Goal: Task Accomplishment & Management: Manage account settings

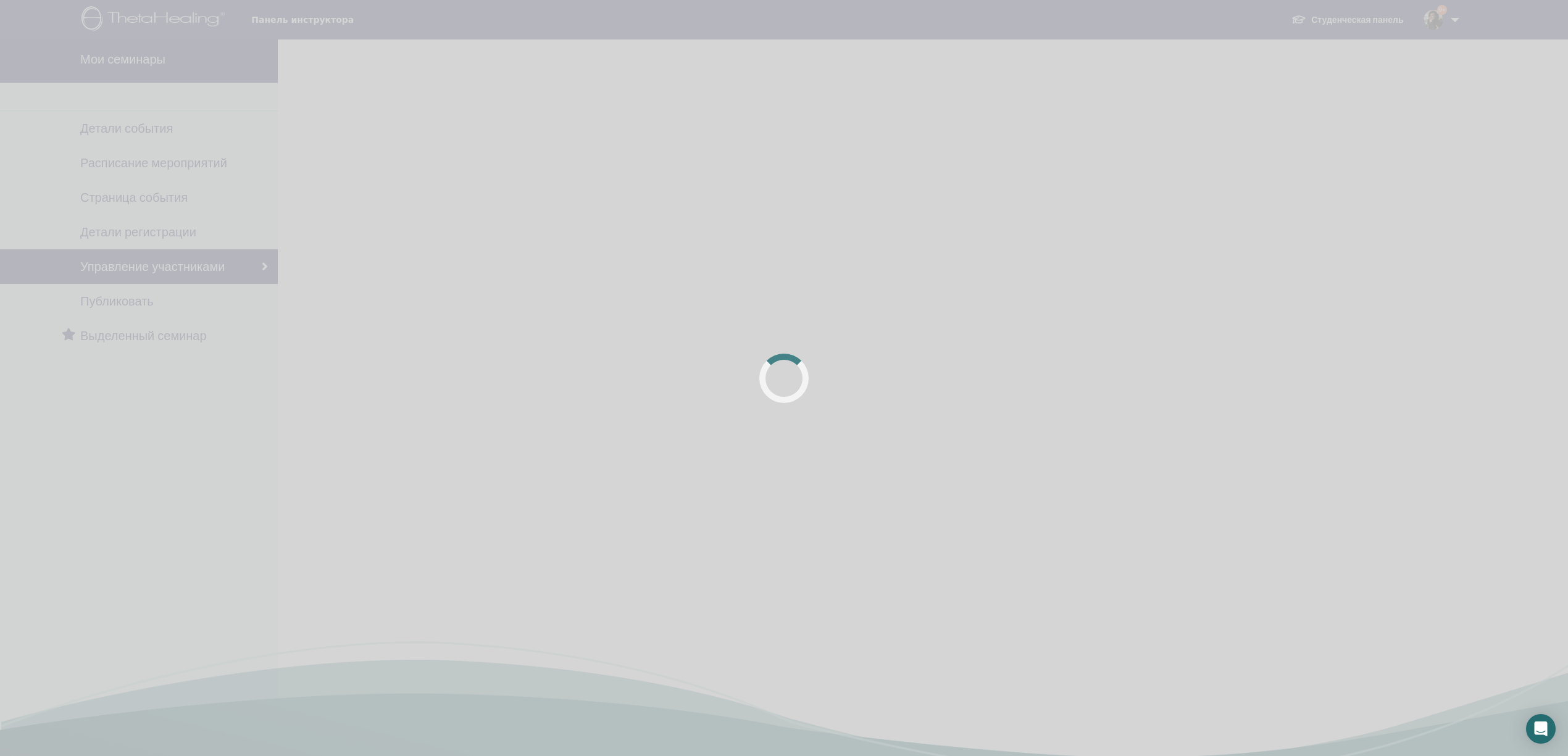
click at [926, 59] on div at bounding box center [784, 378] width 1568 height 756
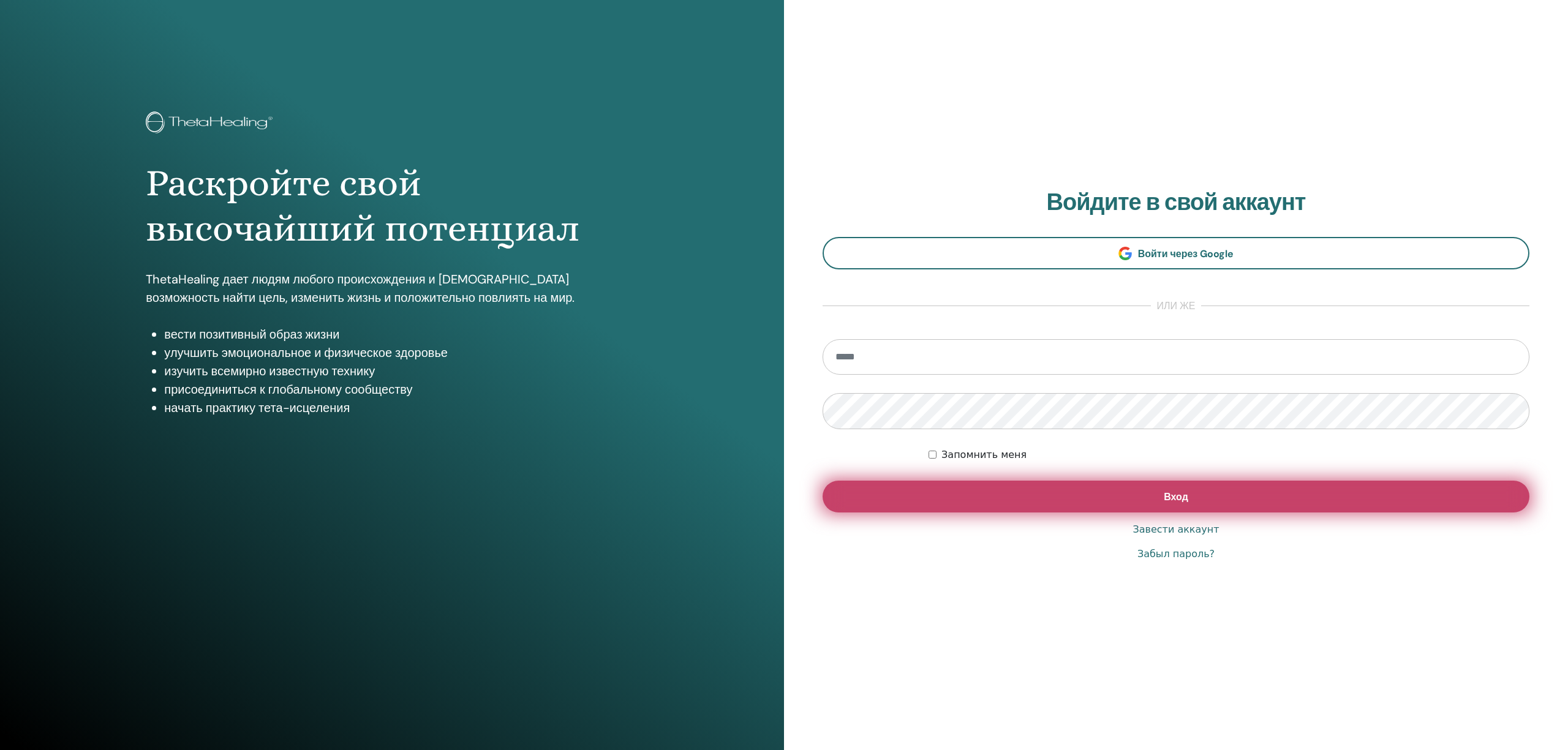
type input "**********"
click at [1125, 501] on button "Вход" at bounding box center [1175, 496] width 707 height 32
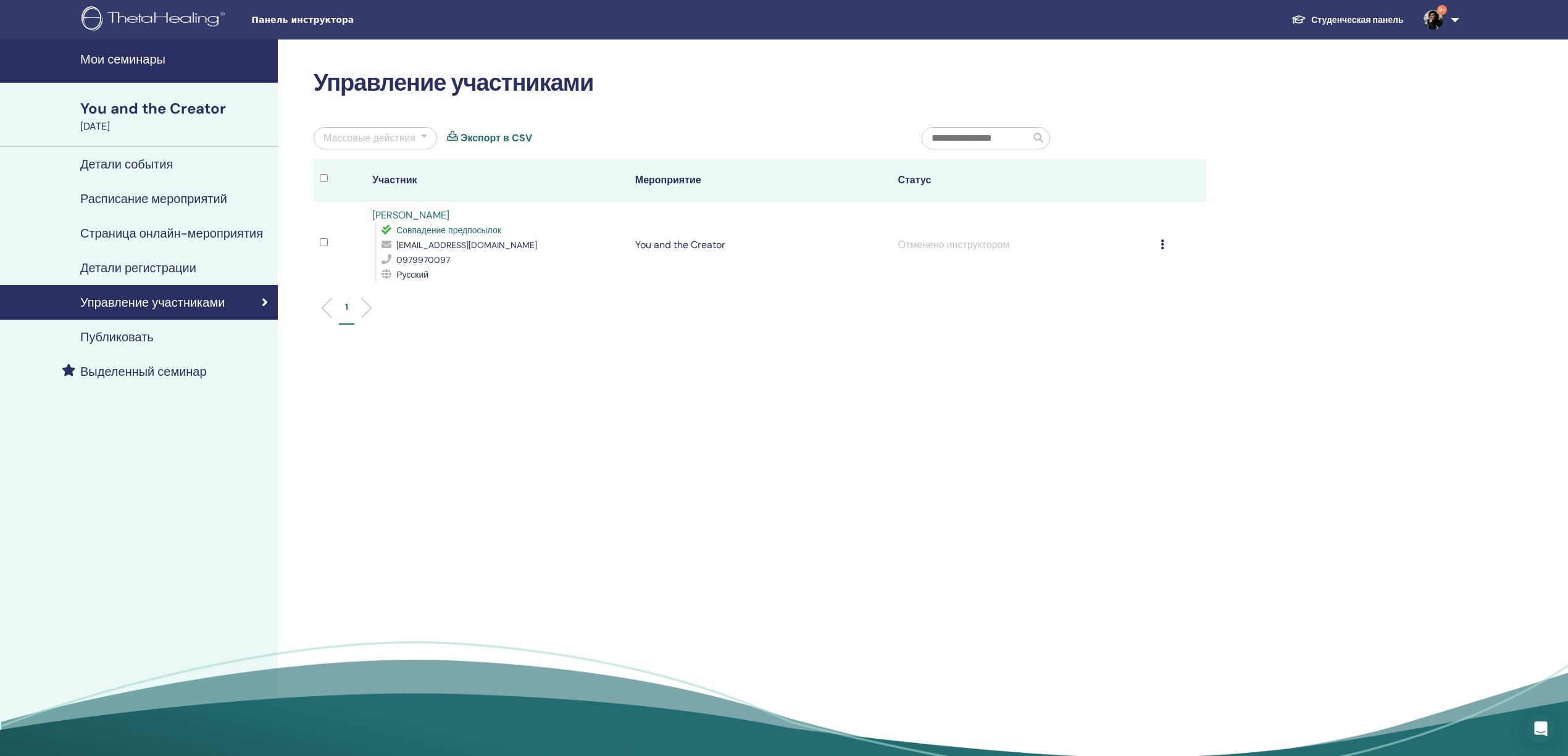
click at [120, 61] on h4 "Мои семинары" at bounding box center [176, 59] width 190 height 15
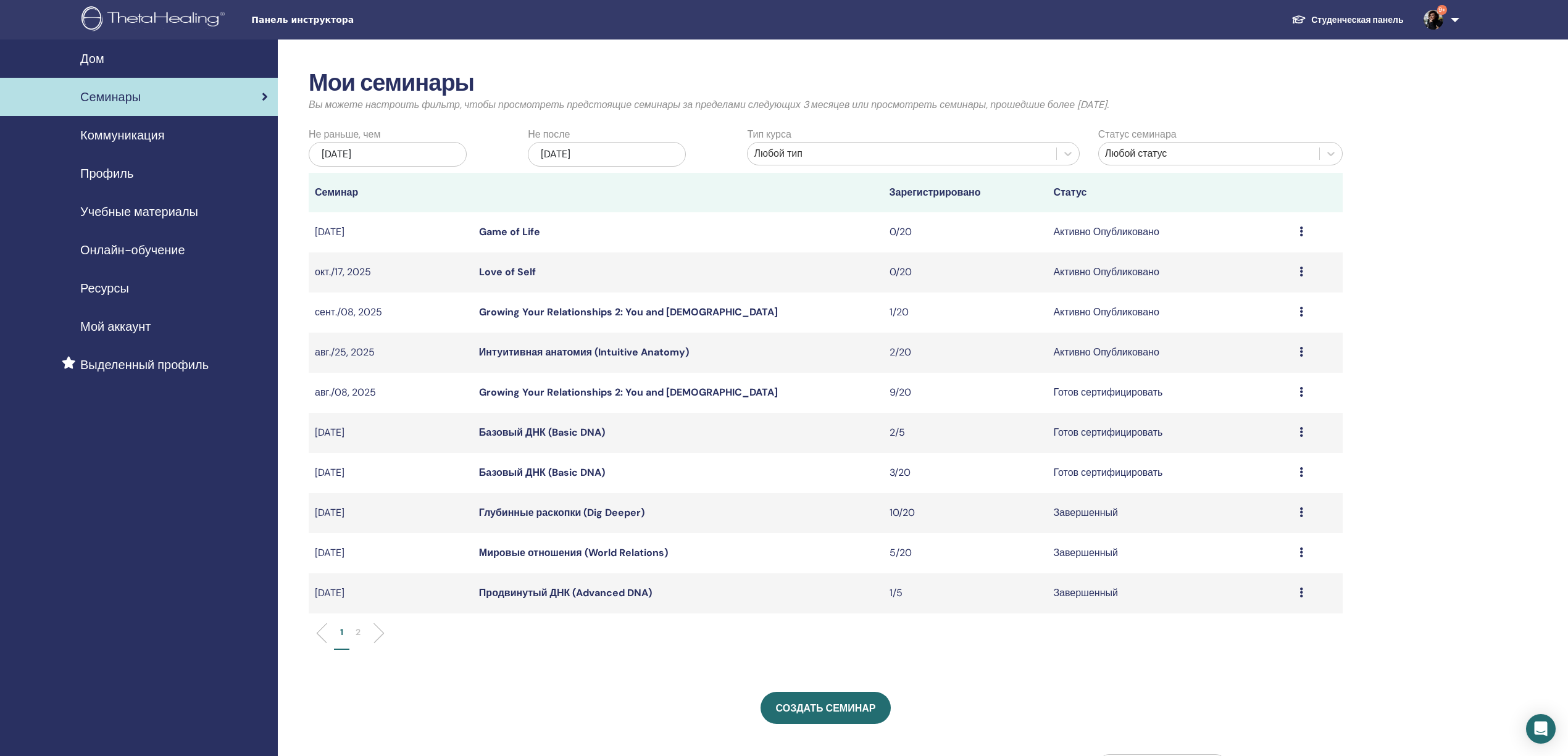
click at [1303, 308] on div "Предварительный просмотр Редактировать Участники Отмена" at bounding box center [1318, 312] width 37 height 15
click at [1215, 375] on p "Отмена" at bounding box center [1267, 374] width 130 height 15
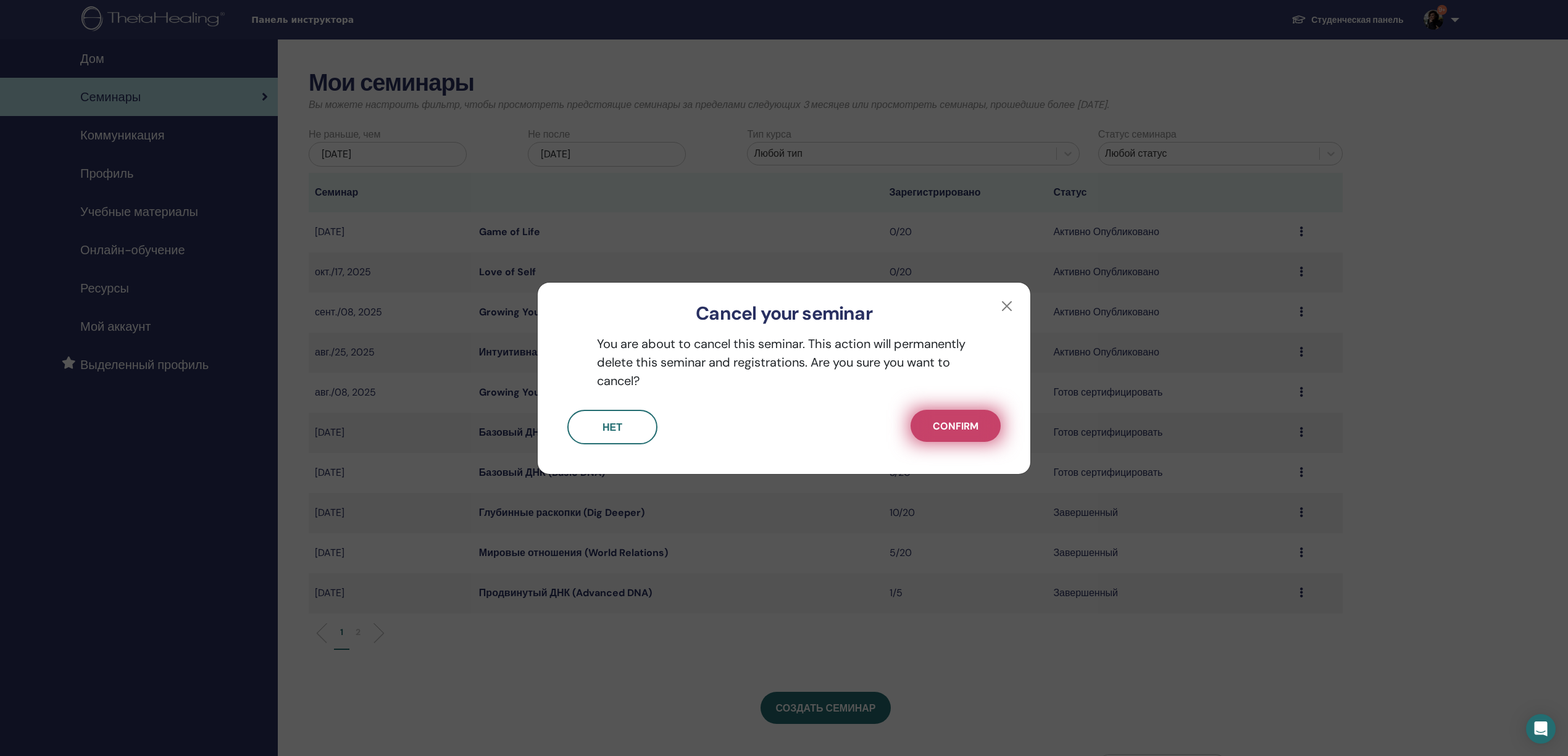
click at [952, 430] on span "Confirm" at bounding box center [956, 426] width 46 height 13
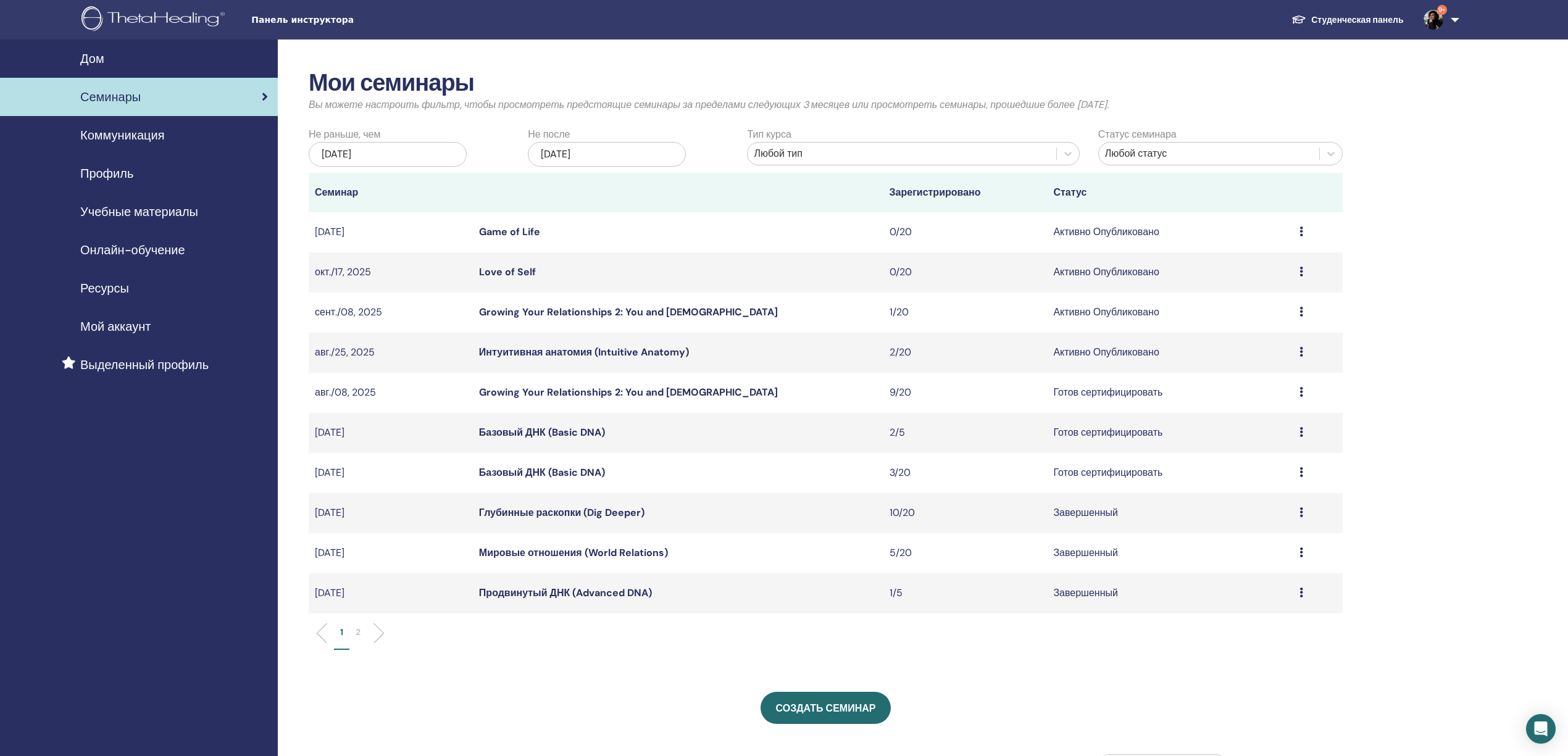
click at [1300, 315] on icon at bounding box center [1301, 312] width 4 height 10
click at [1206, 381] on p "Отмена" at bounding box center [1263, 380] width 130 height 15
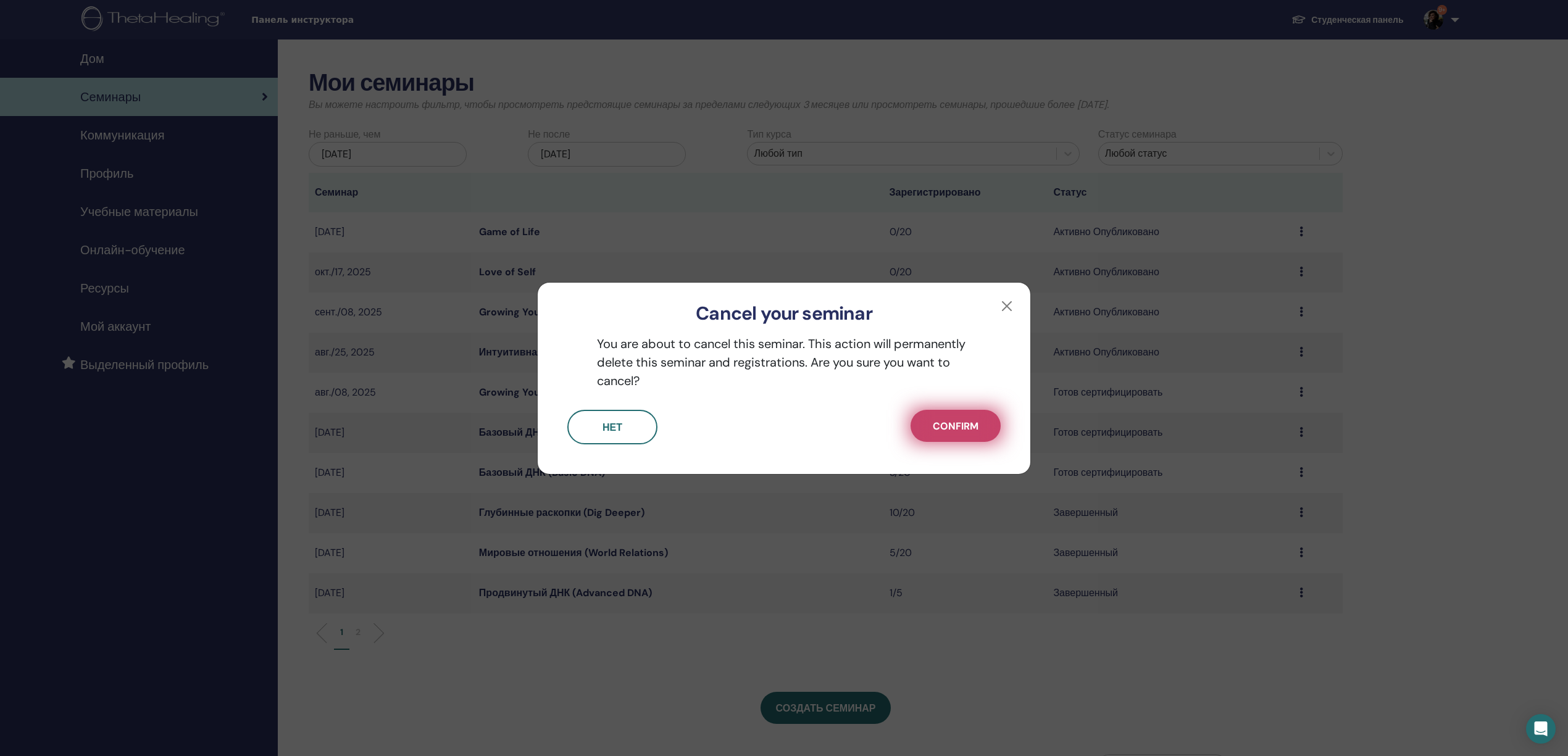
click at [952, 422] on span "Confirm" at bounding box center [956, 426] width 46 height 13
